Goal: Task Accomplishment & Management: Use online tool/utility

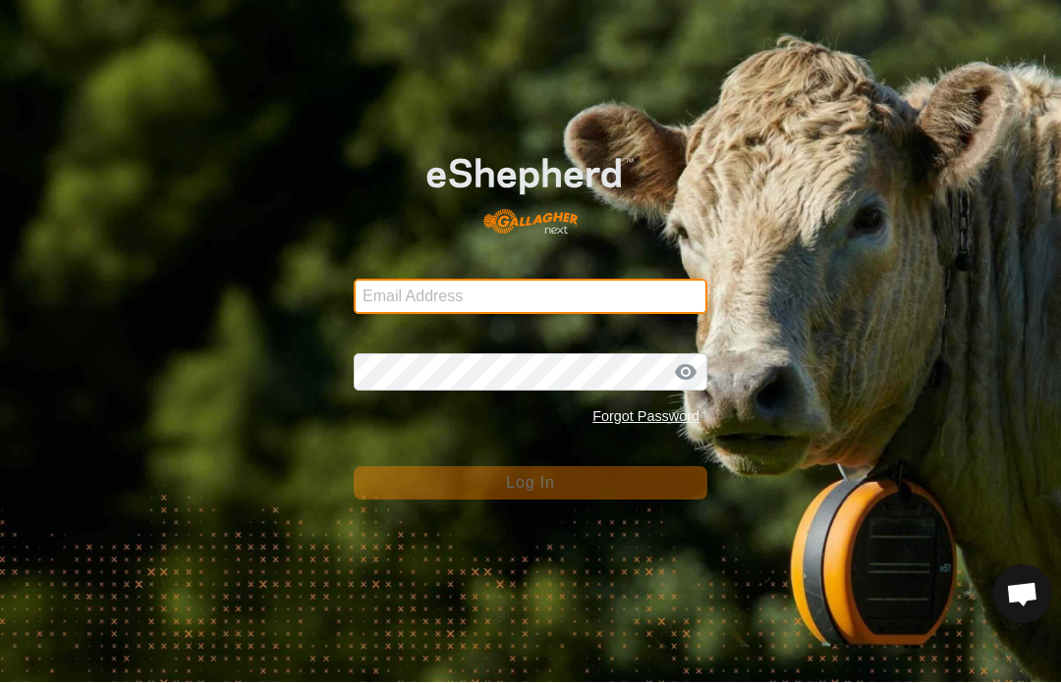
click at [654, 300] on input "Email Address" at bounding box center [531, 297] width 354 height 35
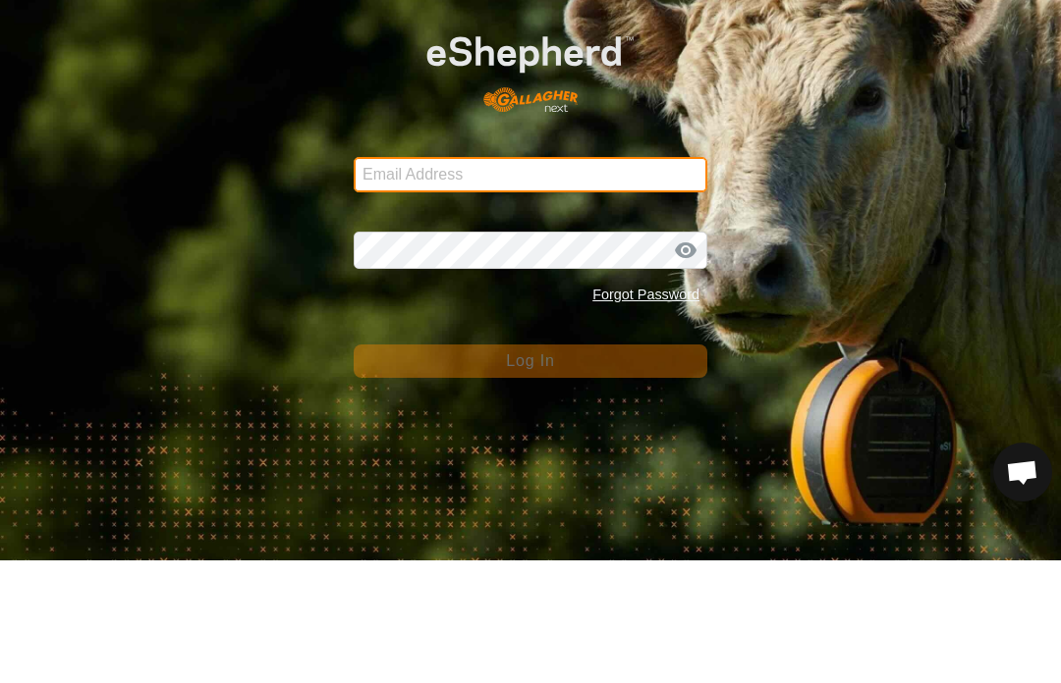
type input "kevin@unisonlimousins.com.au"
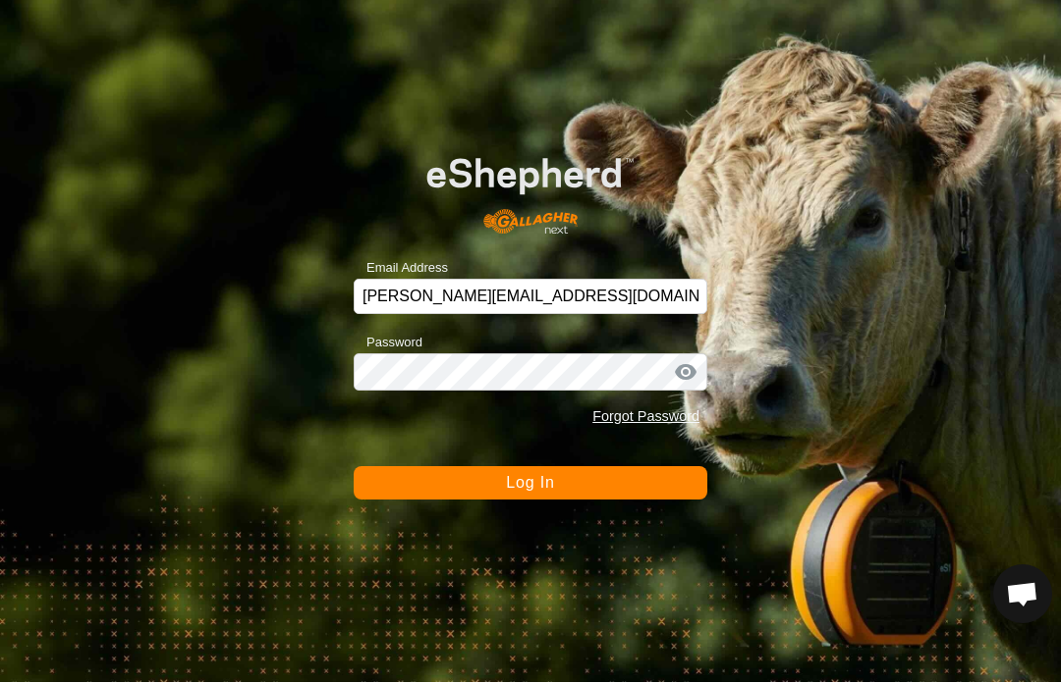
click at [643, 495] on button "Log In" at bounding box center [531, 483] width 354 height 33
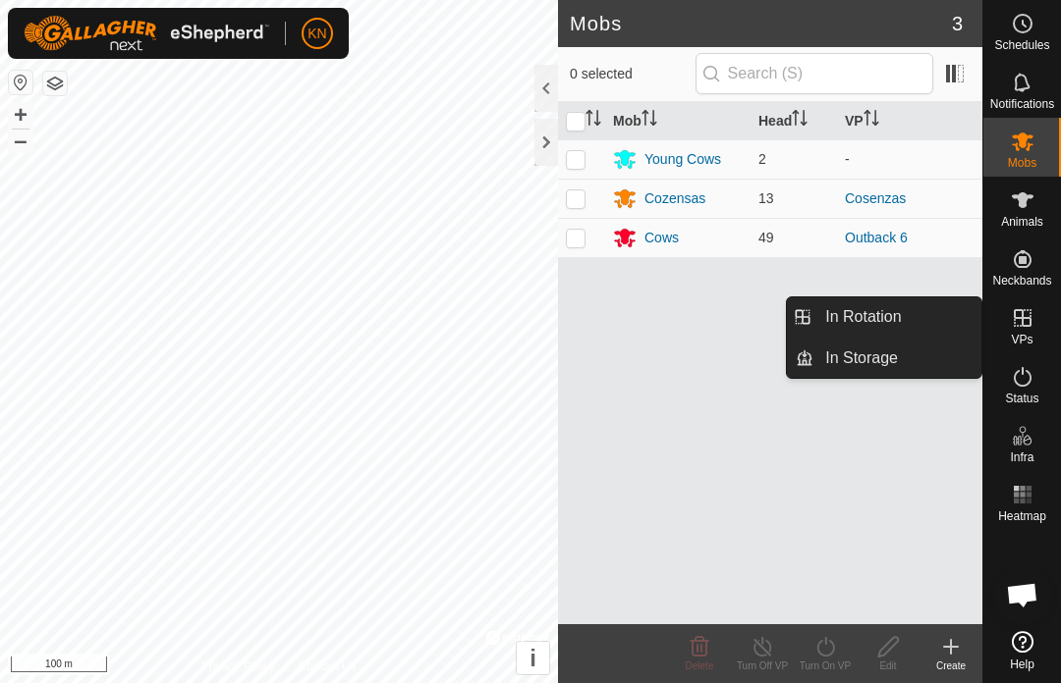
click at [922, 322] on link "In Rotation" at bounding box center [897, 317] width 168 height 39
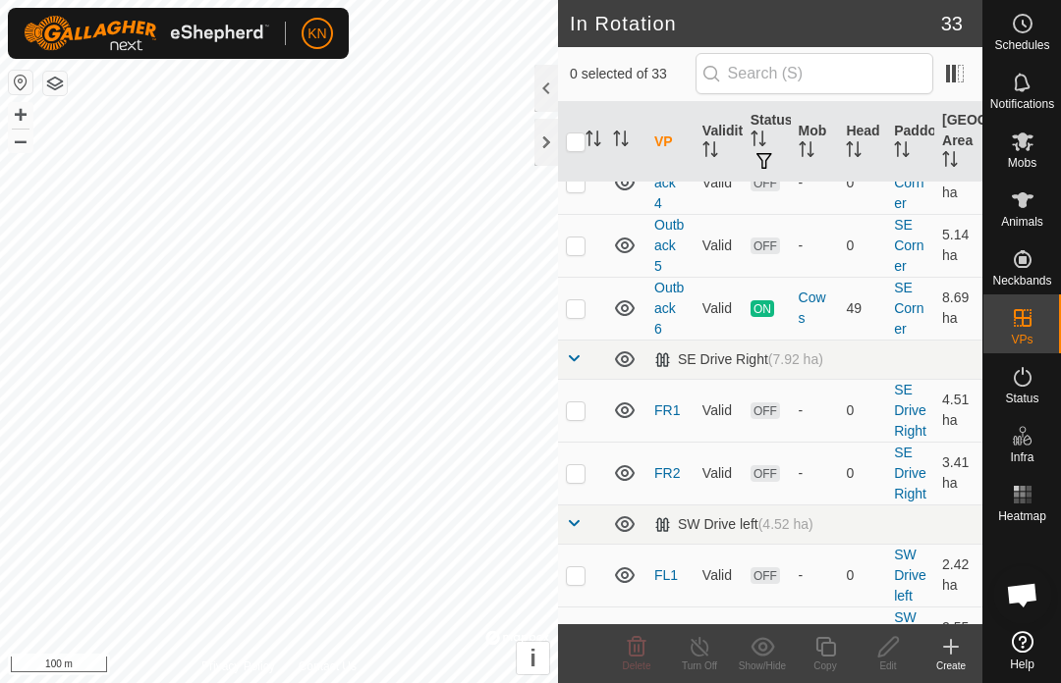
scroll to position [1560, 0]
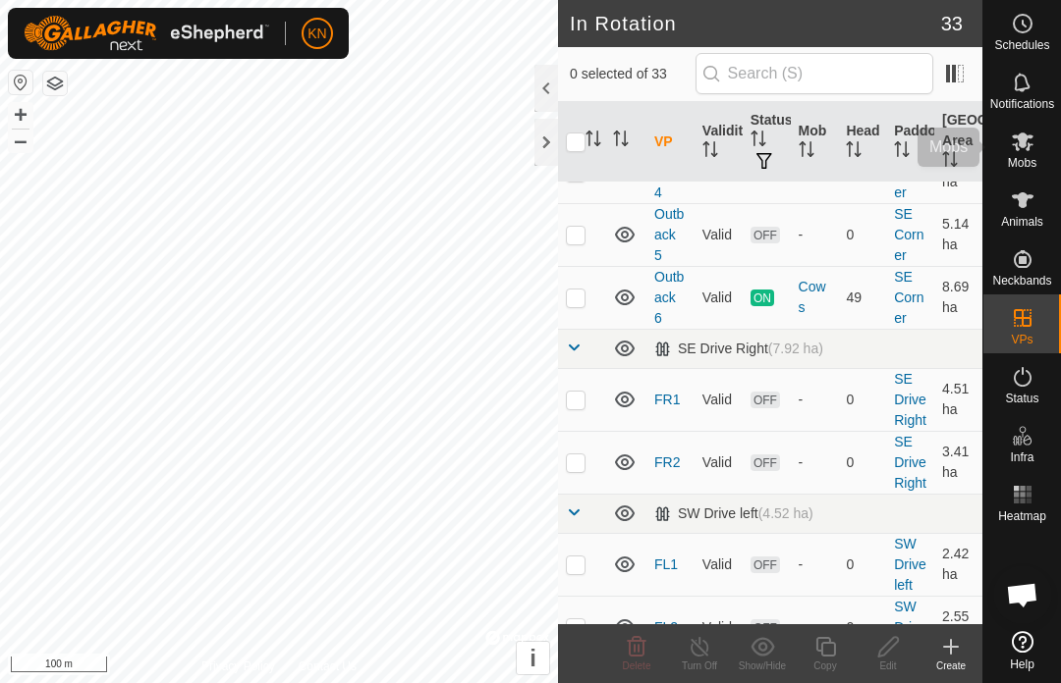
click at [1043, 141] on div "Mobs" at bounding box center [1022, 147] width 78 height 59
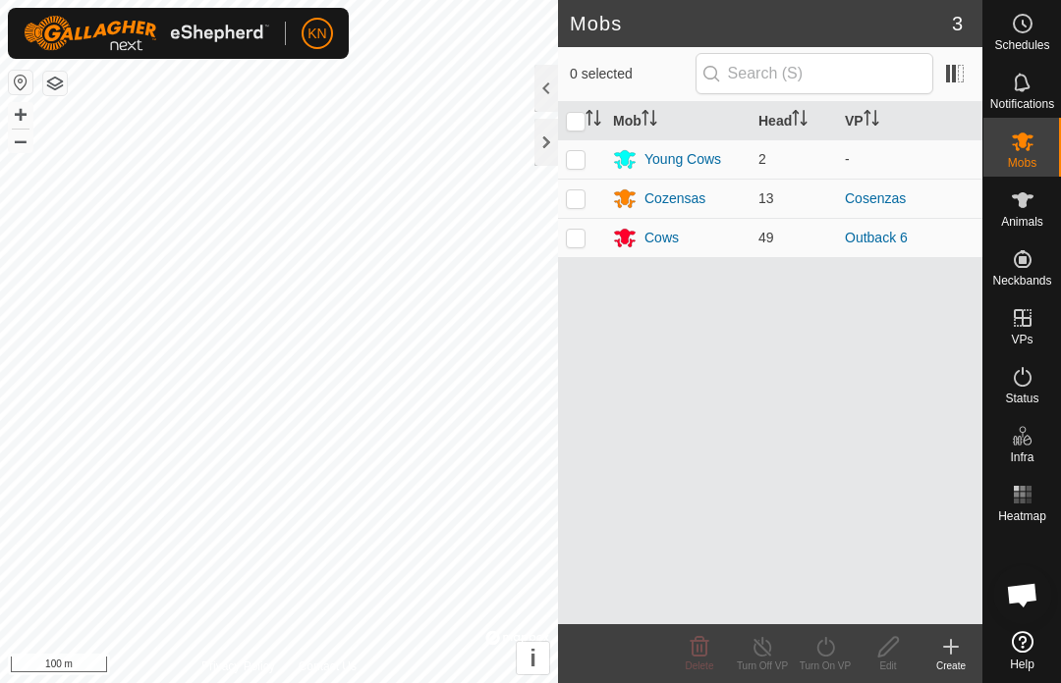
click at [645, 249] on div "Cows" at bounding box center [678, 238] width 130 height 24
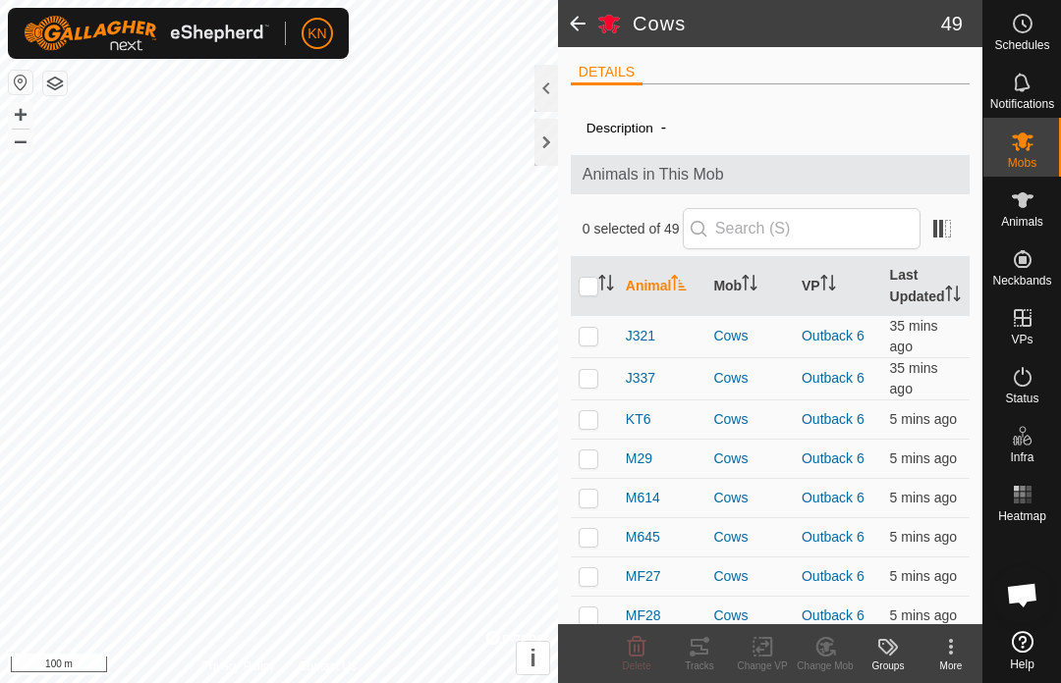
click at [590, 243] on div "0 selected of 49" at bounding box center [769, 228] width 375 height 41
click at [583, 24] on span at bounding box center [577, 23] width 39 height 47
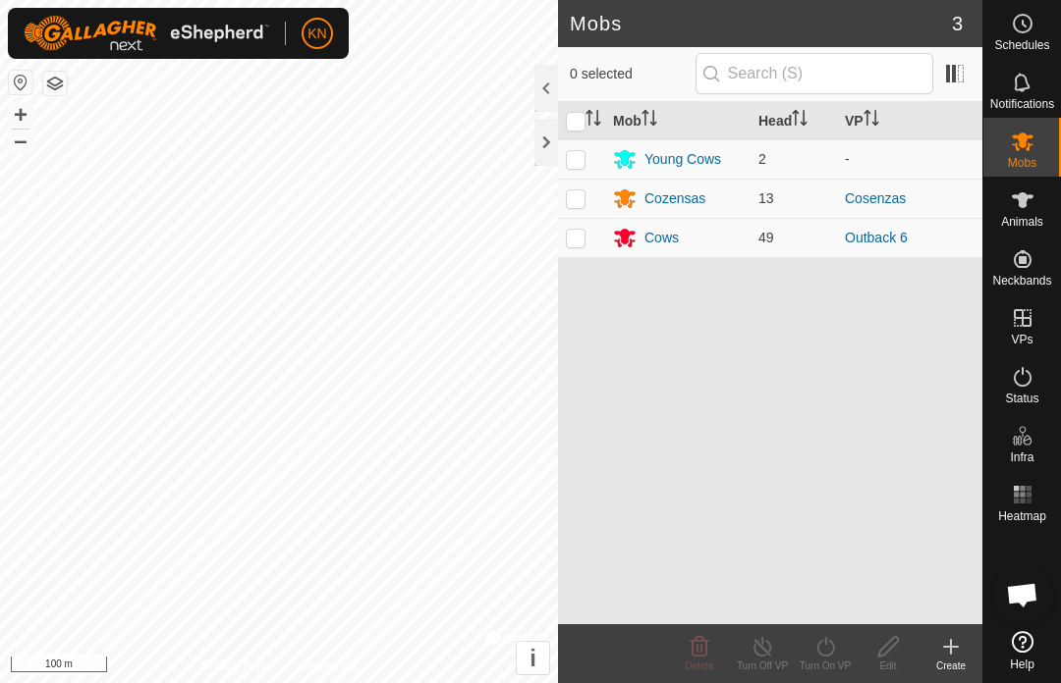
click at [574, 247] on td at bounding box center [581, 237] width 47 height 39
checkbox input "true"
click at [756, 666] on div "Turn Off VP" at bounding box center [762, 666] width 63 height 15
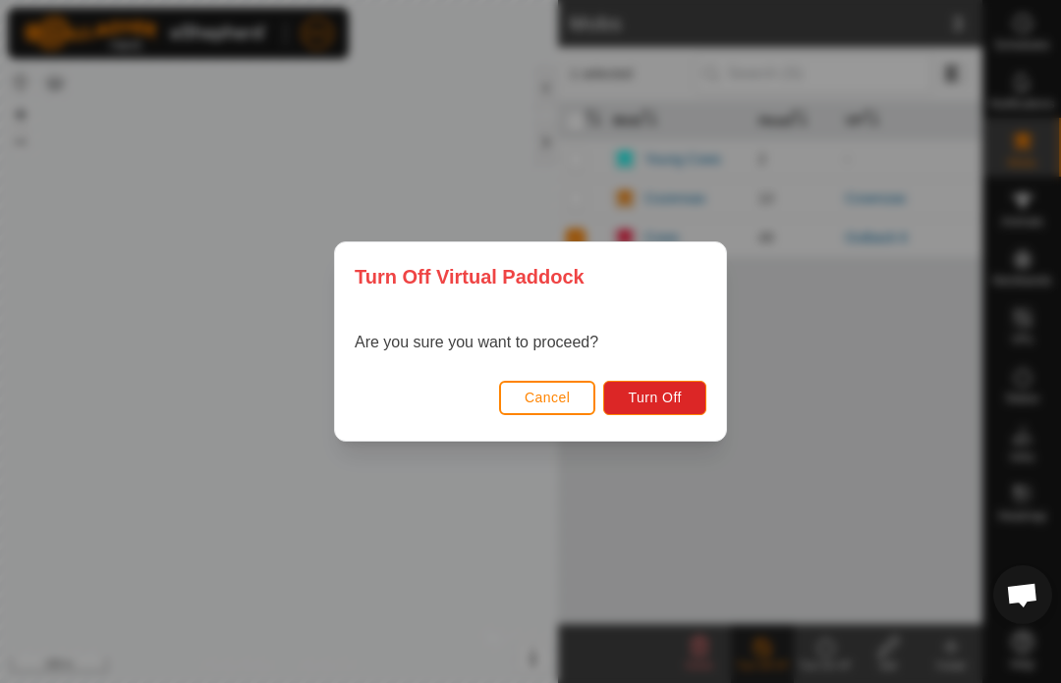
click at [686, 405] on button "Turn Off" at bounding box center [654, 398] width 103 height 34
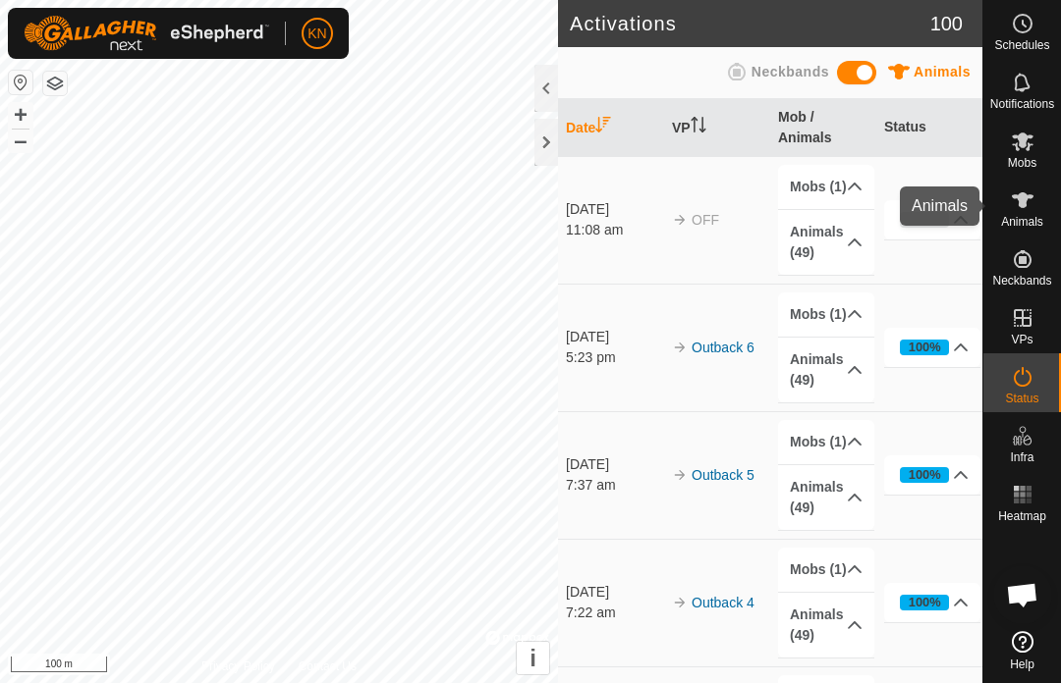
click at [1030, 212] on es-animals-svg-icon at bounding box center [1022, 200] width 35 height 31
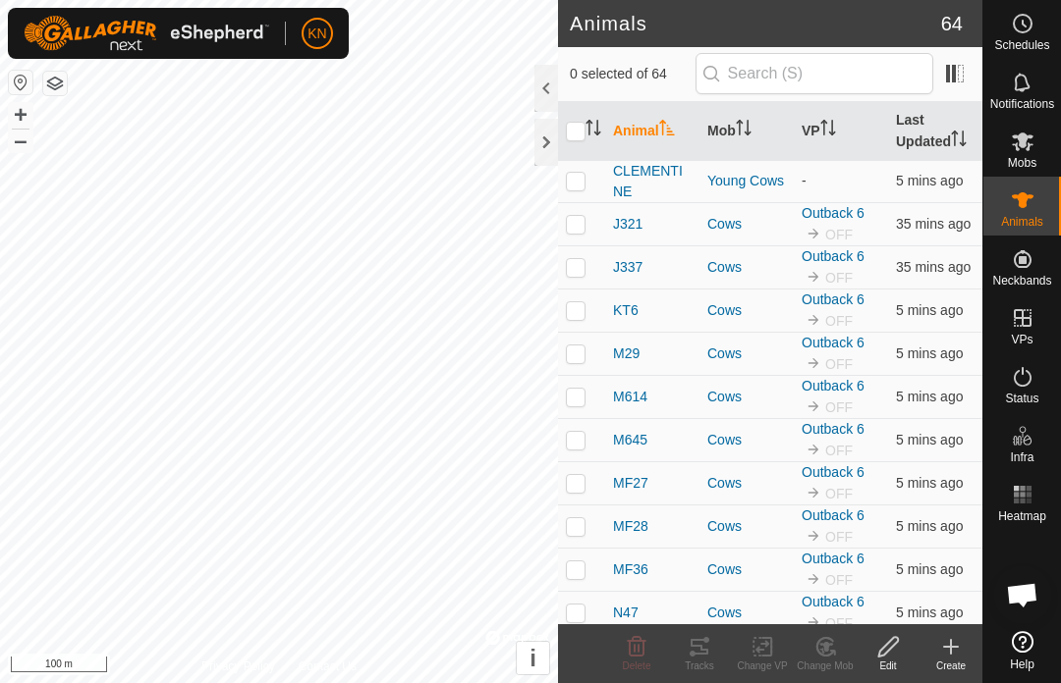
click at [1033, 197] on icon at bounding box center [1022, 201] width 24 height 24
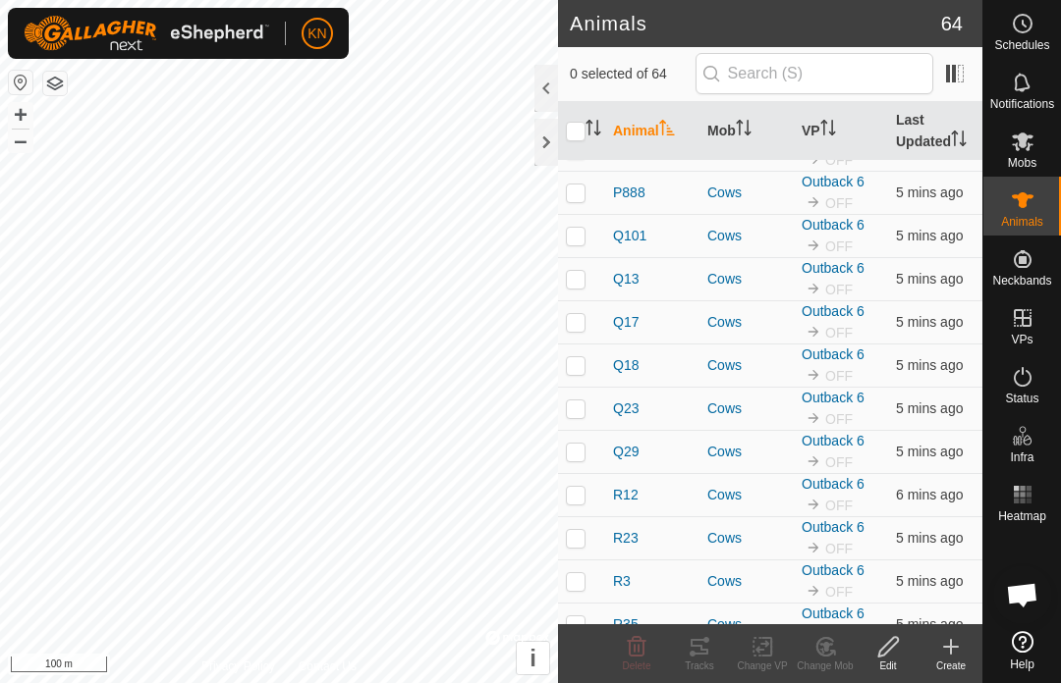
scroll to position [792, 0]
